Goal: Information Seeking & Learning: Learn about a topic

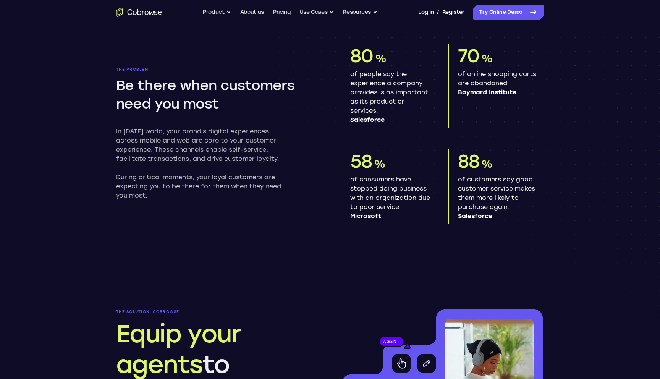
scroll to position [227, 0]
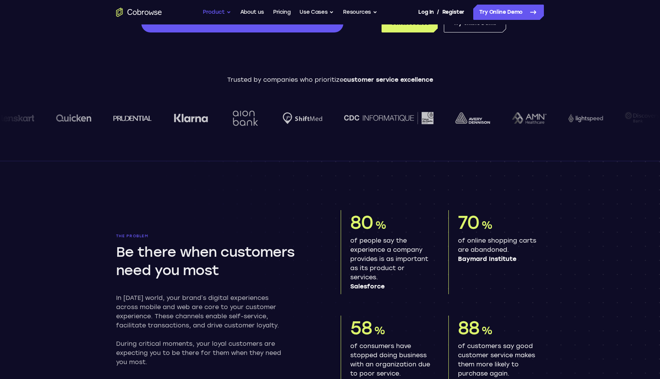
click at [216, 8] on button "Product" at bounding box center [217, 12] width 28 height 15
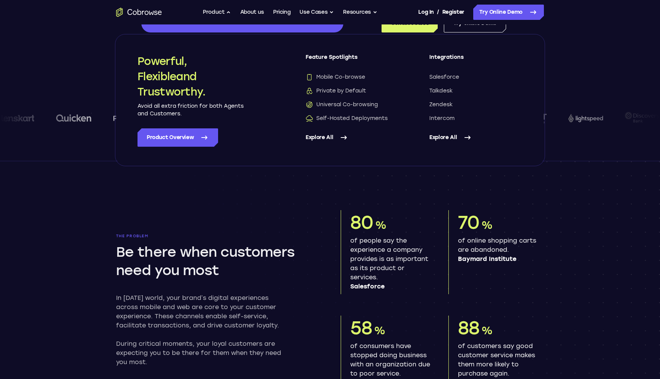
click at [251, 116] on div "Powerful, Flexible and Trustworthy. Avoid all extra friction for both Agents an…" at bounding box center [207, 99] width 138 height 93
click at [182, 137] on link "Product Overview" at bounding box center [178, 137] width 81 height 18
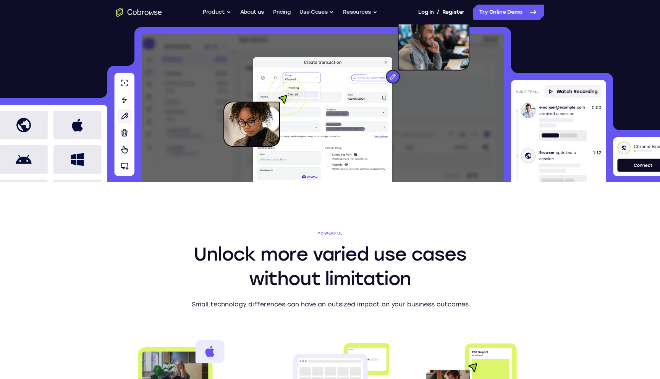
scroll to position [197, 0]
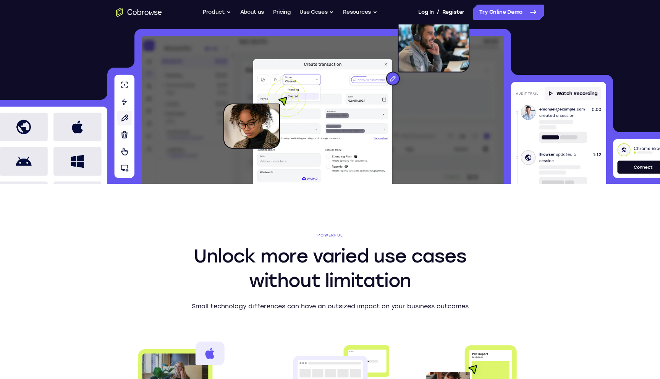
click at [385, 127] on img at bounding box center [322, 121] width 145 height 126
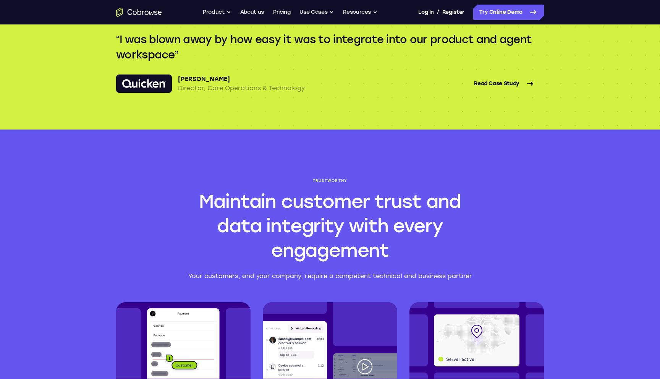
scroll to position [1520, 0]
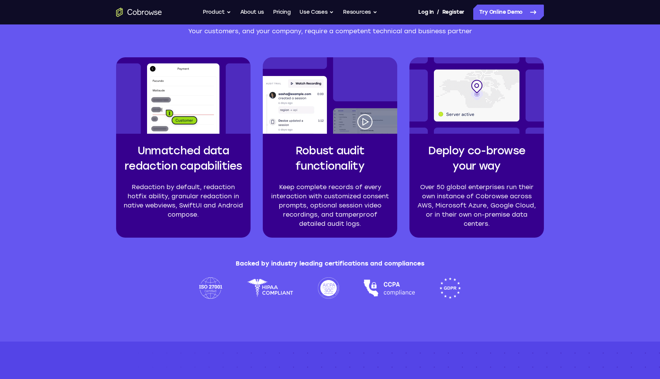
scroll to position [1762, 0]
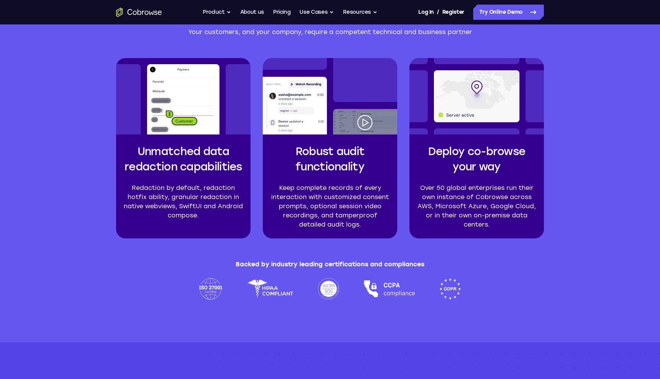
click at [363, 124] on img at bounding box center [330, 96] width 134 height 76
click at [217, 110] on img at bounding box center [183, 96] width 134 height 76
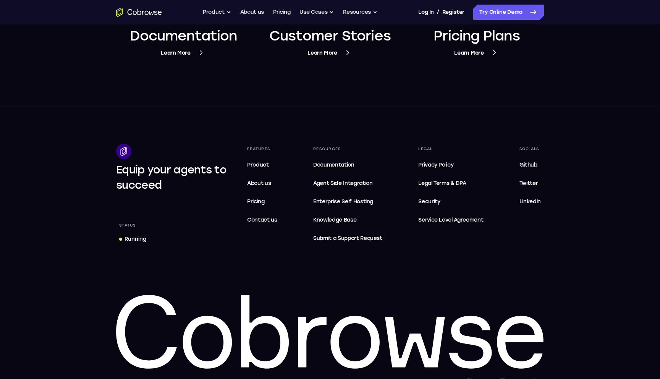
scroll to position [2985, 0]
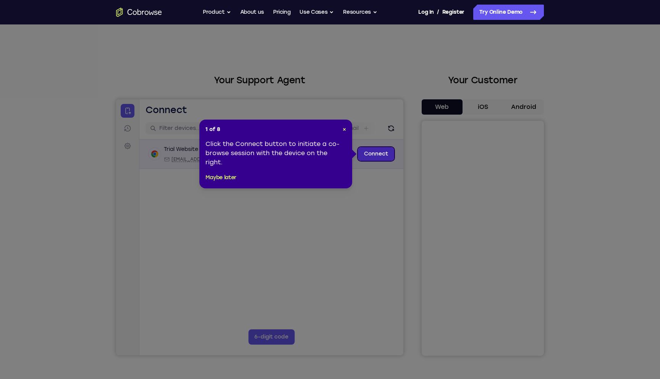
click at [373, 156] on link "Connect" at bounding box center [376, 154] width 36 height 14
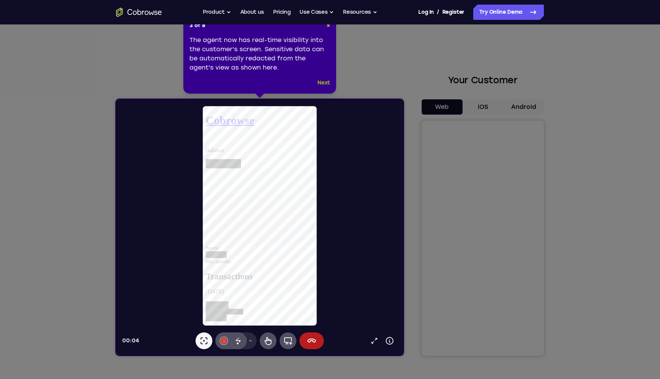
click at [323, 84] on button "Next" at bounding box center [323, 82] width 13 height 9
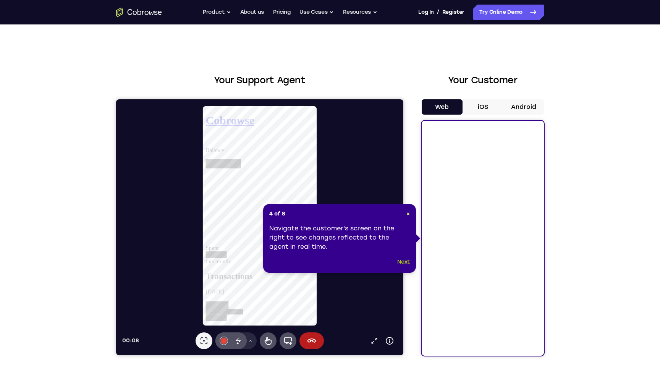
click at [407, 262] on button "Next" at bounding box center [403, 262] width 13 height 9
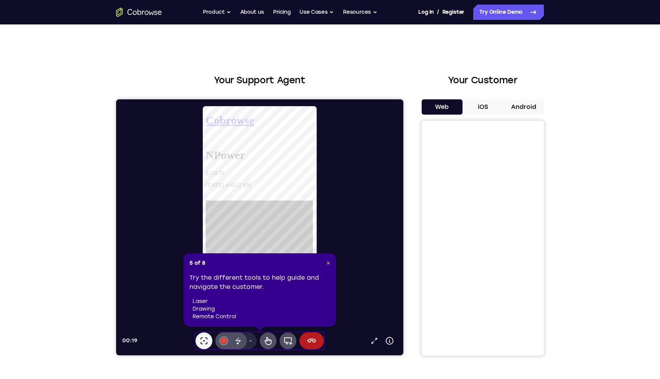
click at [328, 264] on span "×" at bounding box center [328, 263] width 3 height 6
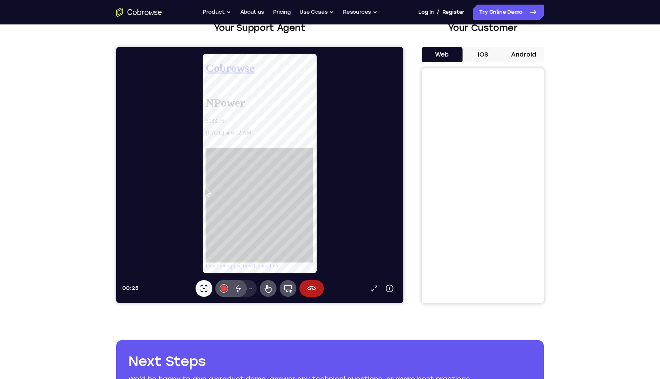
scroll to position [58, 0]
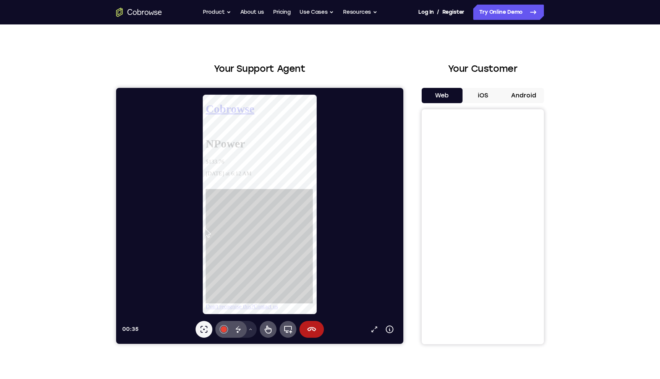
scroll to position [11, 0]
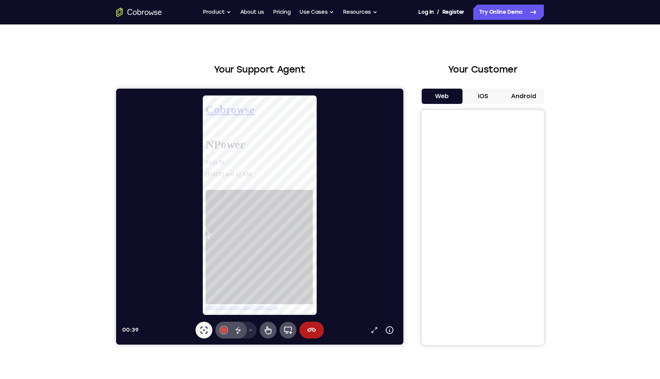
click at [480, 94] on button "iOS" at bounding box center [483, 96] width 41 height 15
